Goal: Navigation & Orientation: Find specific page/section

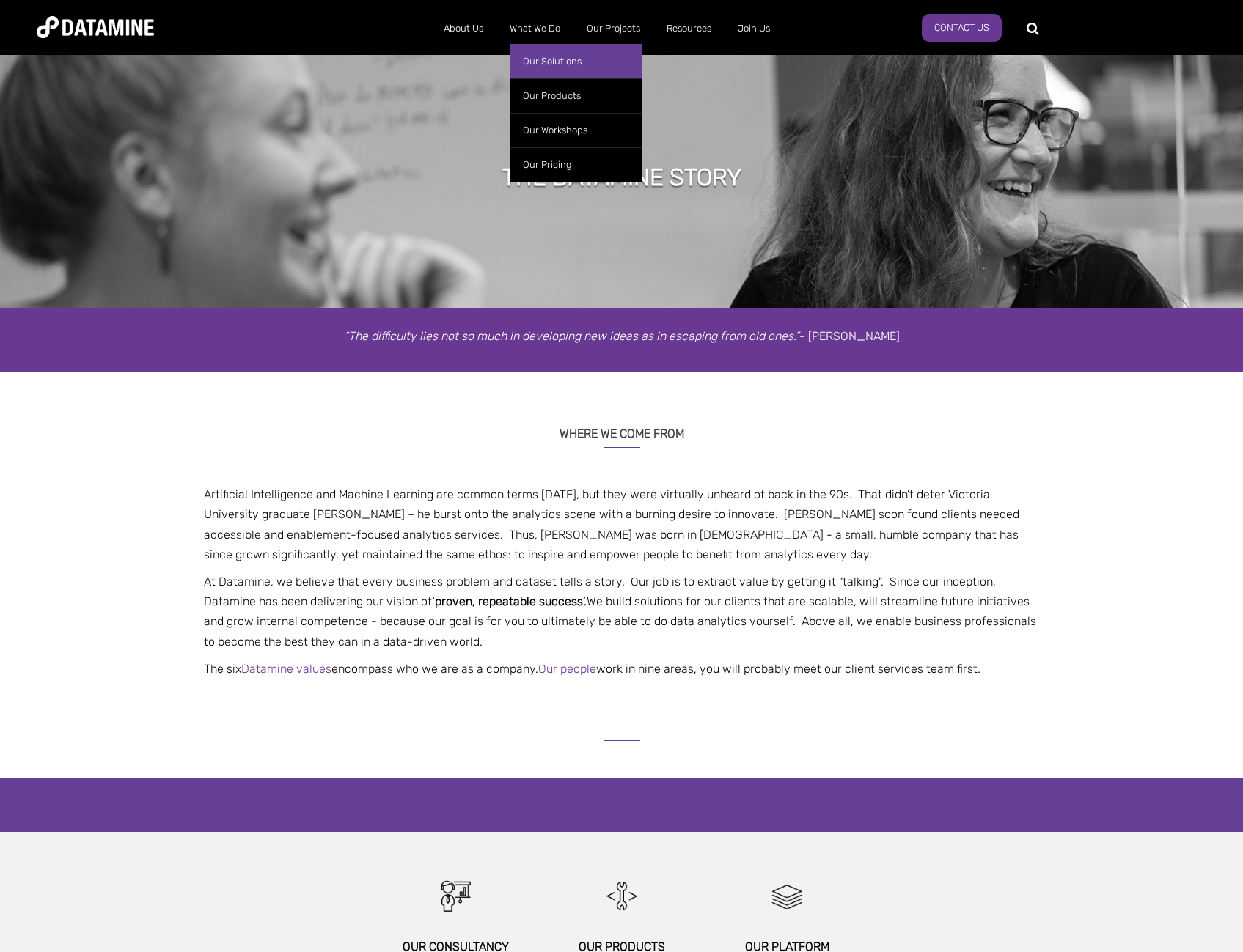
click at [527, 52] on link "Our Solutions" at bounding box center [575, 61] width 132 height 35
